Goal: Information Seeking & Learning: Learn about a topic

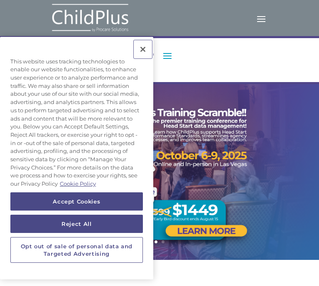
click at [142, 48] on button "Close" at bounding box center [143, 49] width 18 height 18
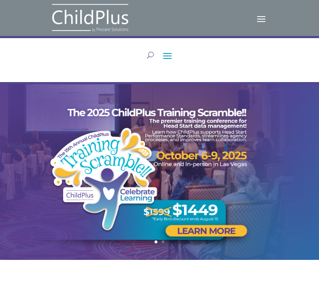
click at [173, 52] on span at bounding box center [167, 55] width 13 height 13
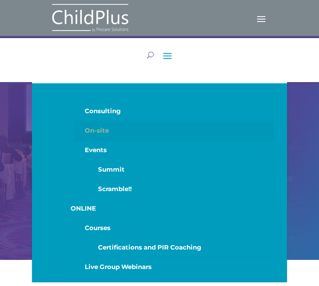
scroll to position [36, 0]
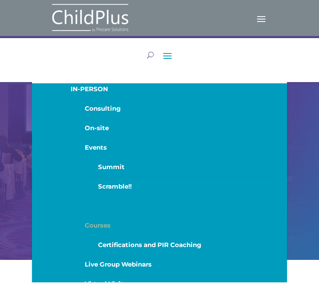
click at [93, 225] on link "Courses" at bounding box center [175, 226] width 200 height 20
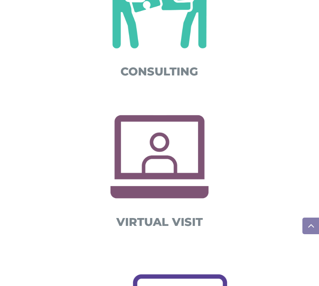
scroll to position [574, 0]
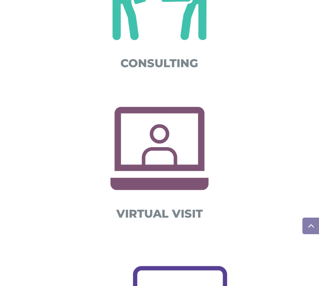
drag, startPoint x: 0, startPoint y: 149, endPoint x: -126, endPoint y: 187, distance: 131.8
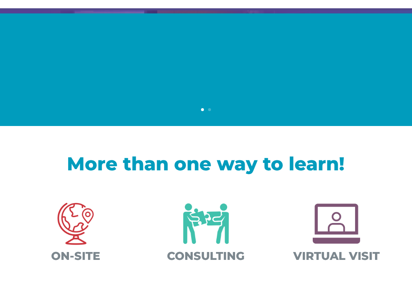
scroll to position [0, 0]
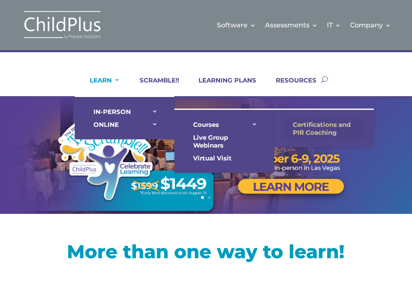
click at [318, 119] on link "Certifications and PIR Coaching" at bounding box center [323, 128] width 83 height 21
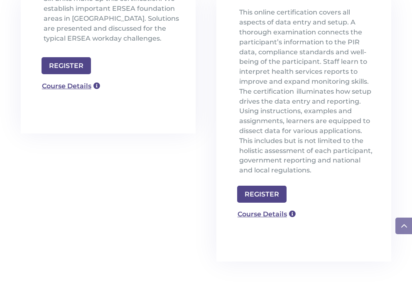
scroll to position [349, 0]
